Goal: Task Accomplishment & Management: Complete application form

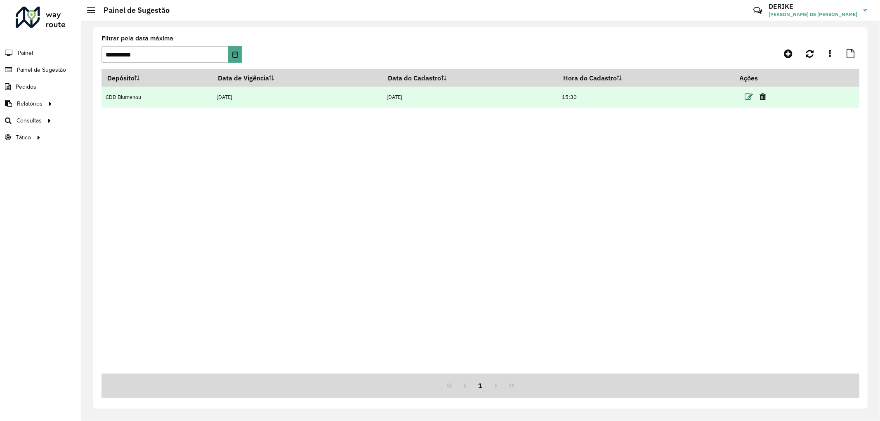
click at [753, 96] on icon at bounding box center [749, 97] width 8 height 8
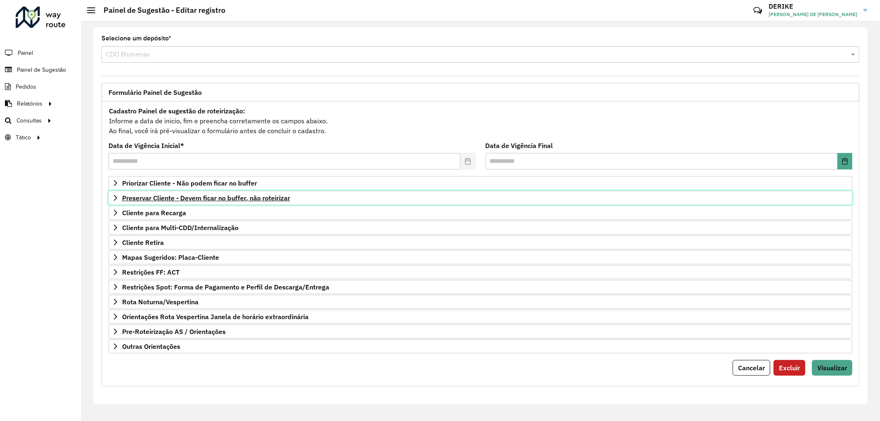
click at [186, 198] on span "Preservar Cliente - Devem ficar no buffer, não roteirizar" at bounding box center [206, 198] width 168 height 7
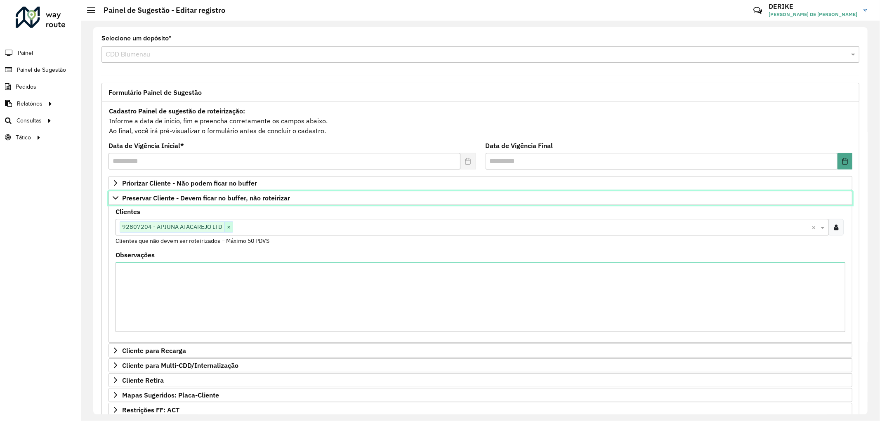
click at [226, 226] on span "×" at bounding box center [229, 227] width 8 height 10
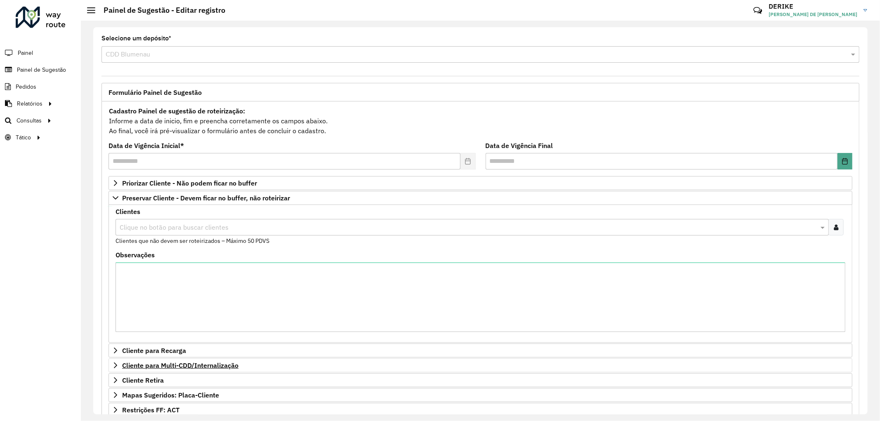
scroll to position [129, 0]
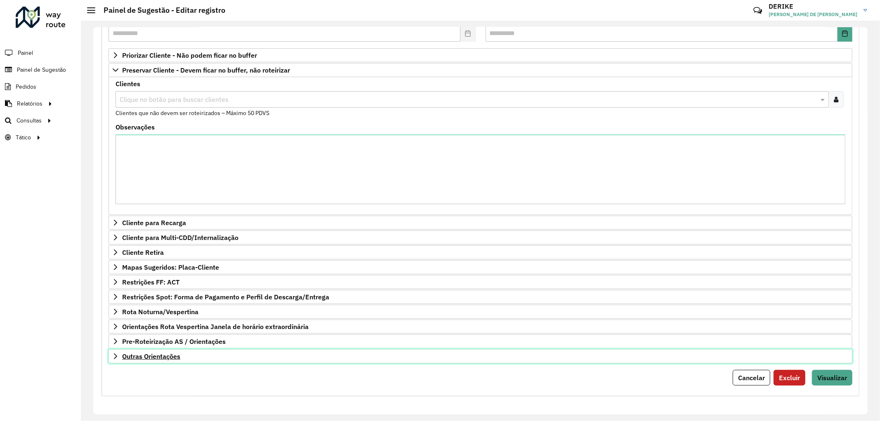
click at [183, 354] on link "Outras Orientações" at bounding box center [481, 357] width 744 height 14
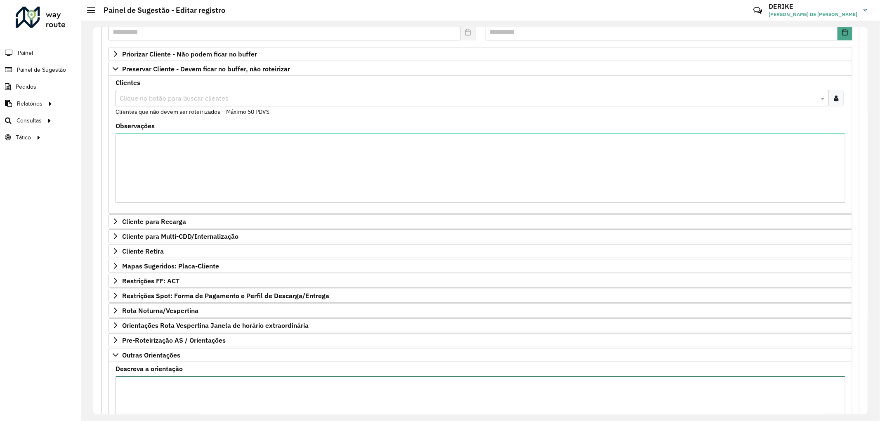
click at [199, 385] on textarea "Descreva a orientação" at bounding box center [481, 411] width 730 height 70
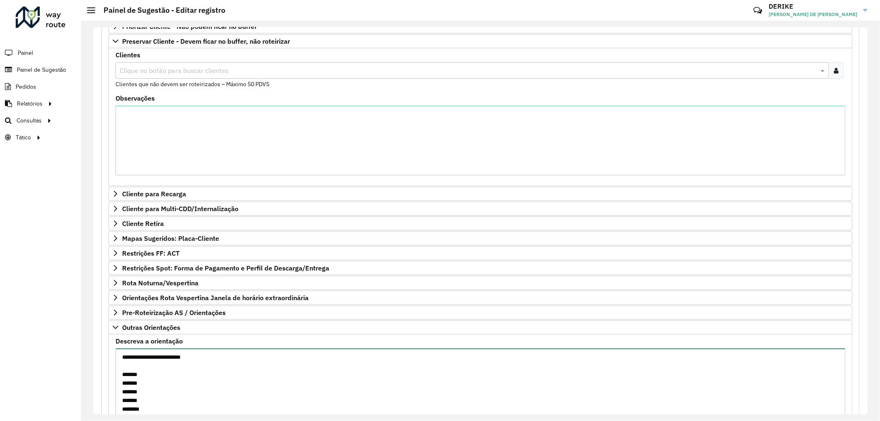
scroll to position [162, 0]
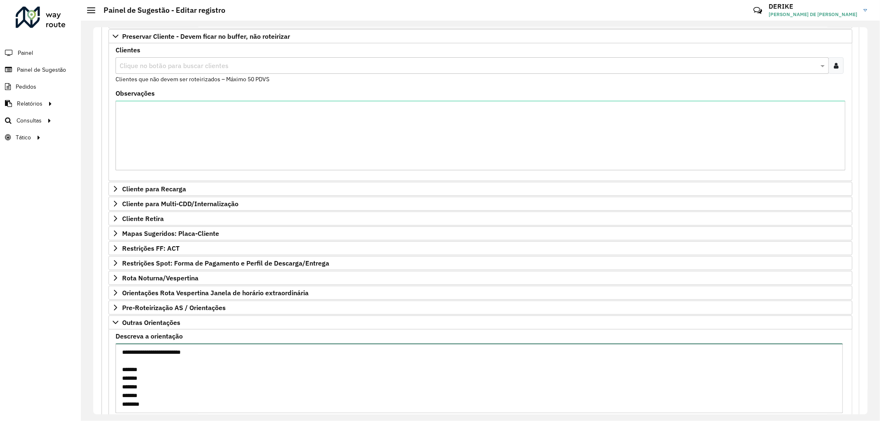
paste textarea "*******"
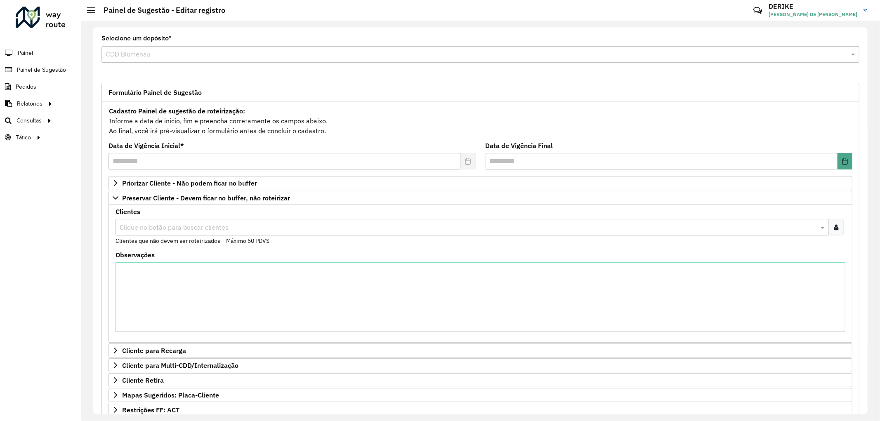
scroll to position [224, 0]
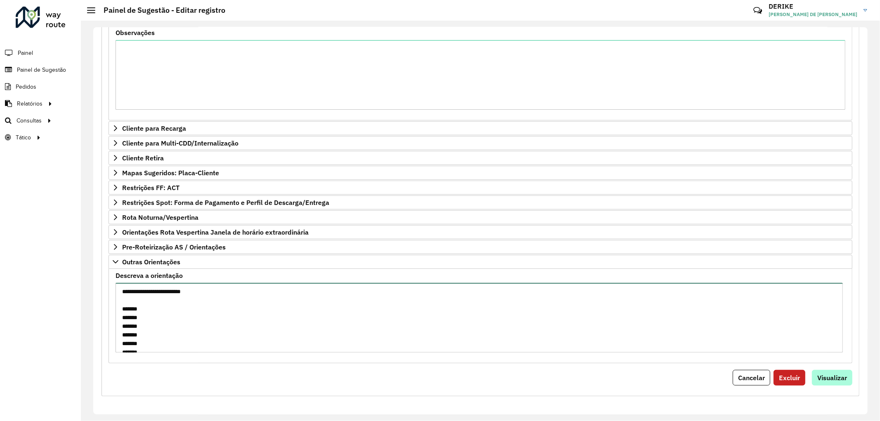
type textarea "**********"
click at [827, 381] on span "Visualizar" at bounding box center [833, 378] width 30 height 8
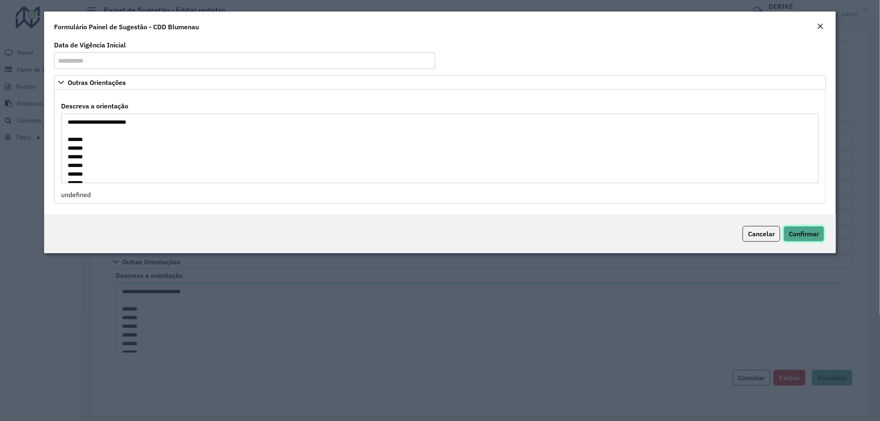
click at [810, 237] on span "Confirmar" at bounding box center [804, 234] width 30 height 8
